Goal: Task Accomplishment & Management: Use online tool/utility

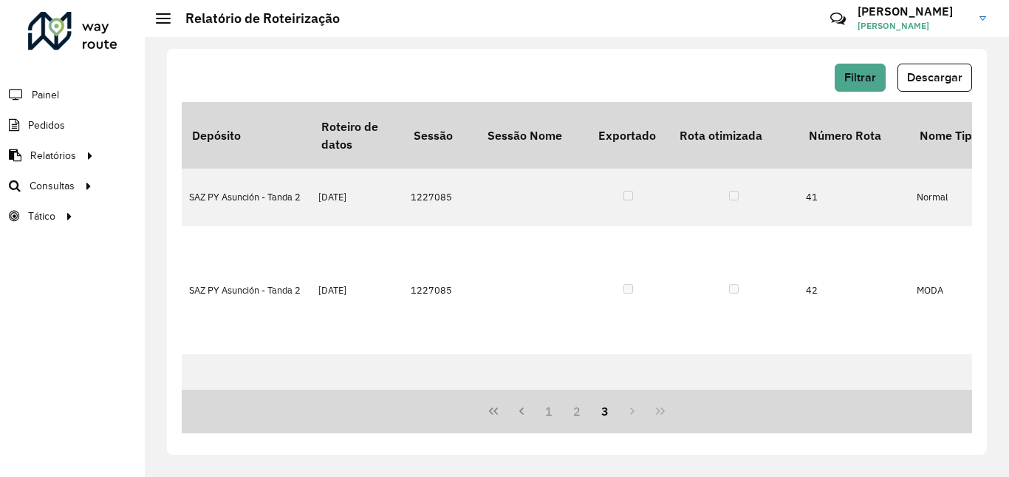
scroll to position [454, 0]
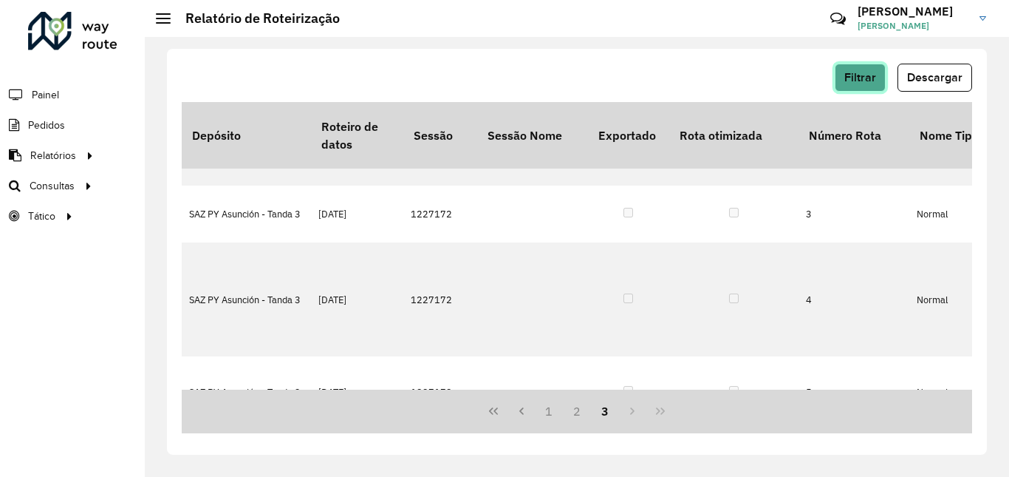
click at [861, 67] on button "Filtrar" at bounding box center [860, 78] width 51 height 28
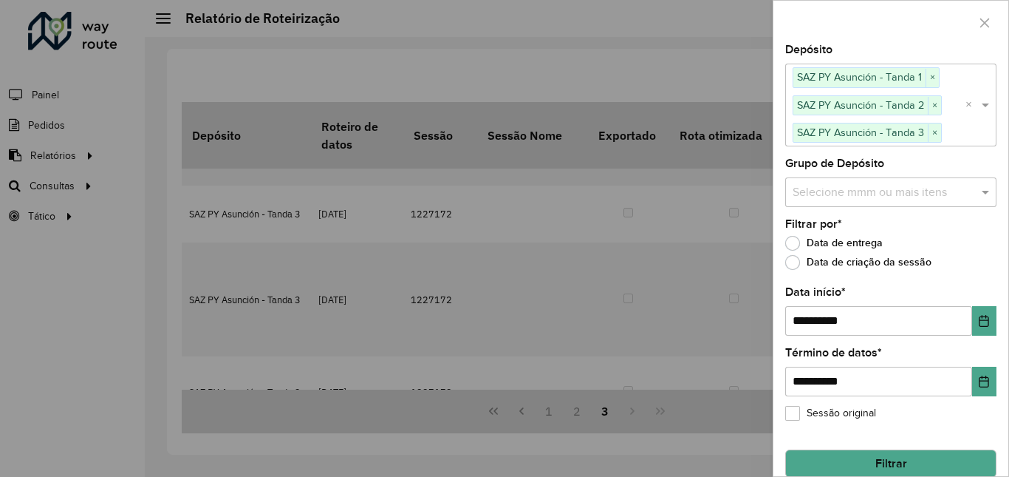
click at [698, 66] on div at bounding box center [504, 238] width 1009 height 477
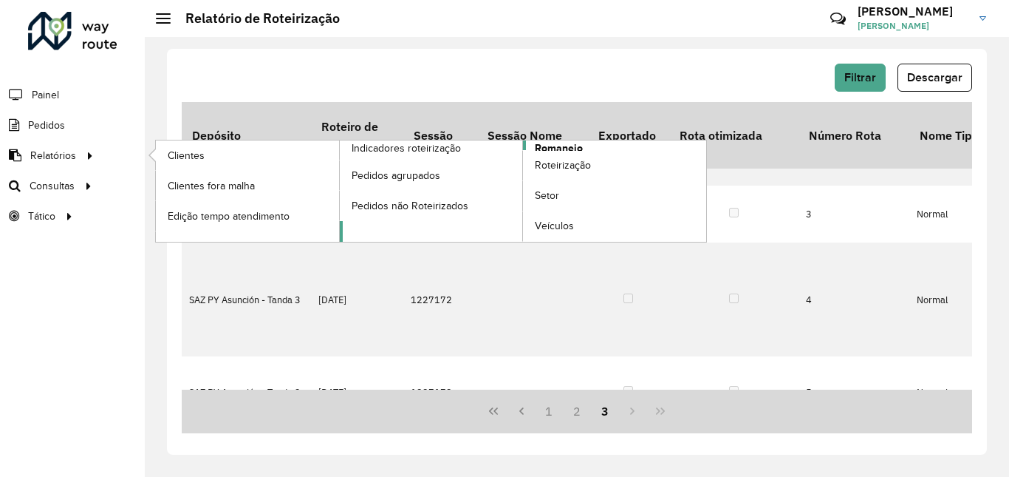
click at [548, 140] on span "Romaneio" at bounding box center [559, 148] width 48 height 16
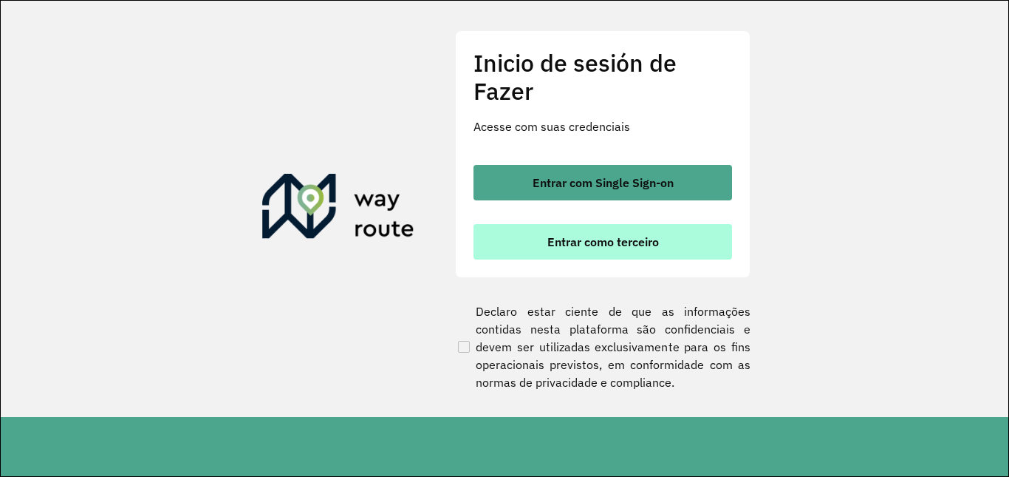
click at [542, 231] on button "Entrar como terceiro" at bounding box center [603, 241] width 259 height 35
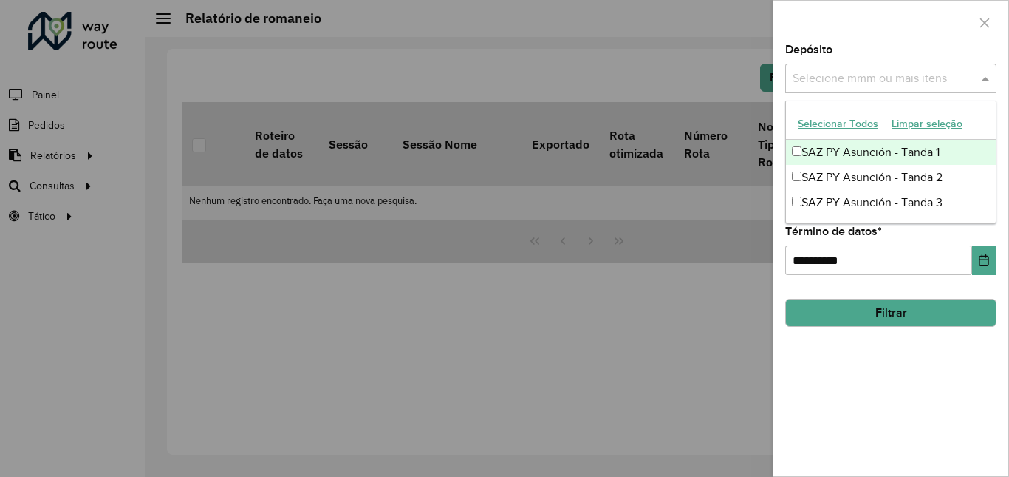
click at [796, 93] on div "Selecione mmm ou mais itens" at bounding box center [891, 79] width 211 height 30
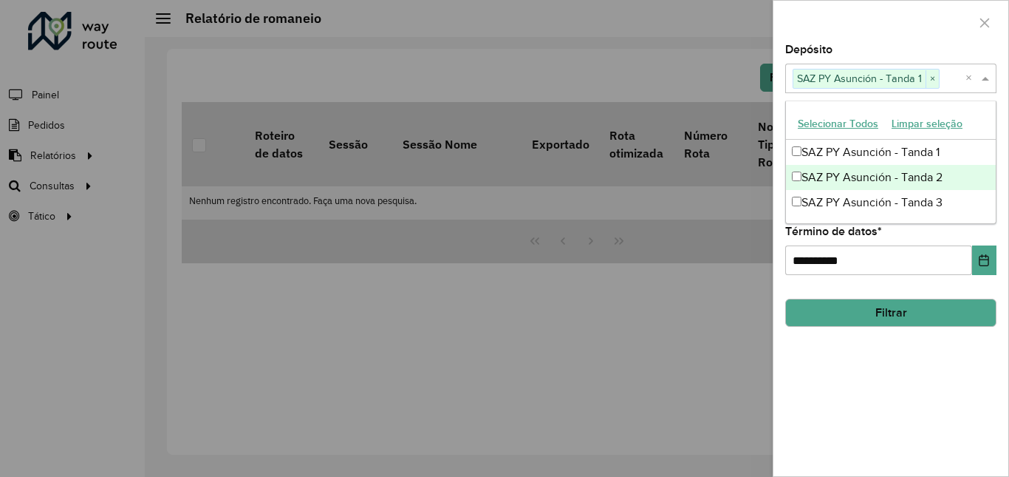
click at [797, 171] on div "SAZ PY Asunción - Tanda 2" at bounding box center [891, 177] width 210 height 25
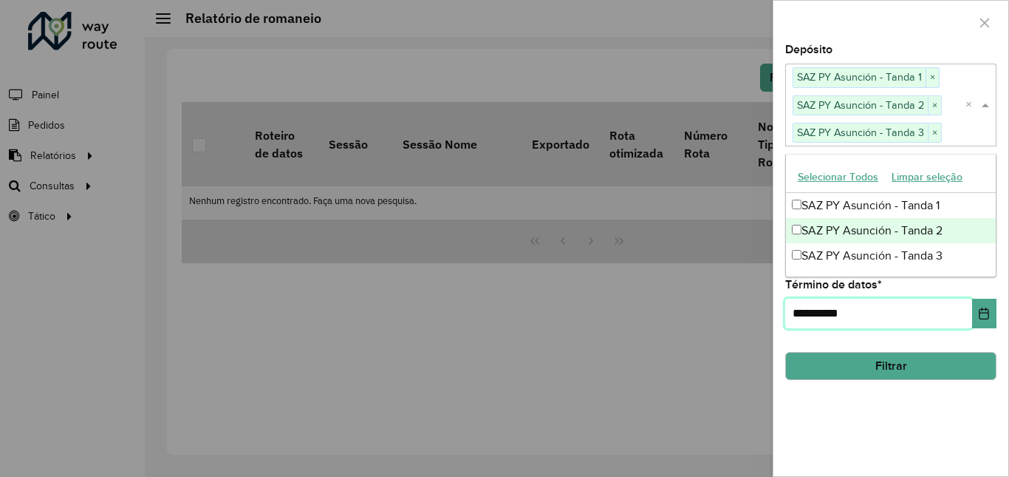
click at [805, 313] on input "**********" at bounding box center [879, 314] width 187 height 30
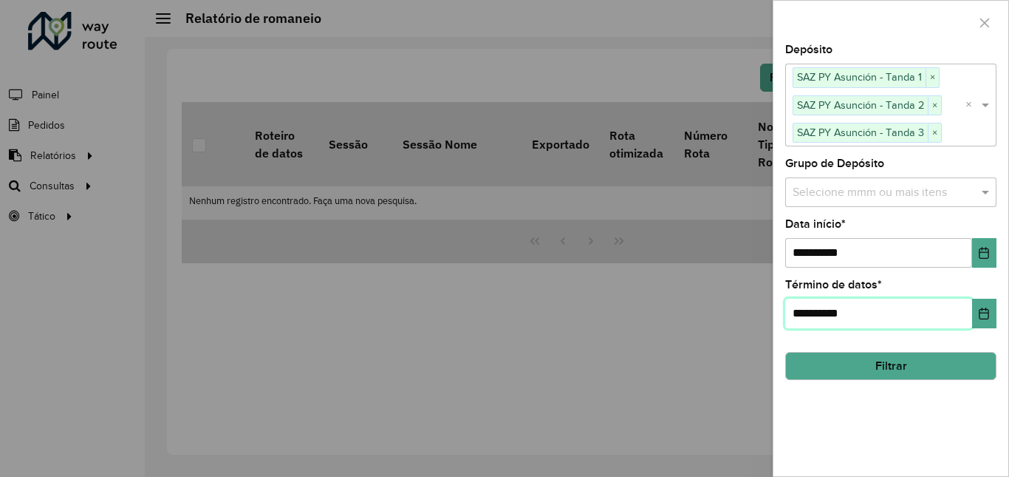
type input "**********"
click at [821, 367] on button "Filtrar" at bounding box center [891, 366] width 211 height 28
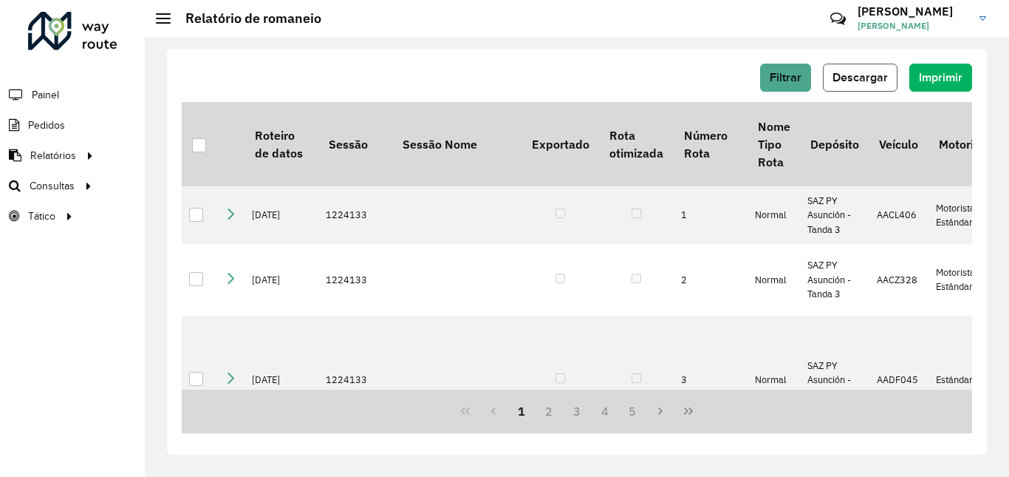
click at [852, 76] on span "Descargar" at bounding box center [860, 77] width 55 height 13
